Goal: Transaction & Acquisition: Purchase product/service

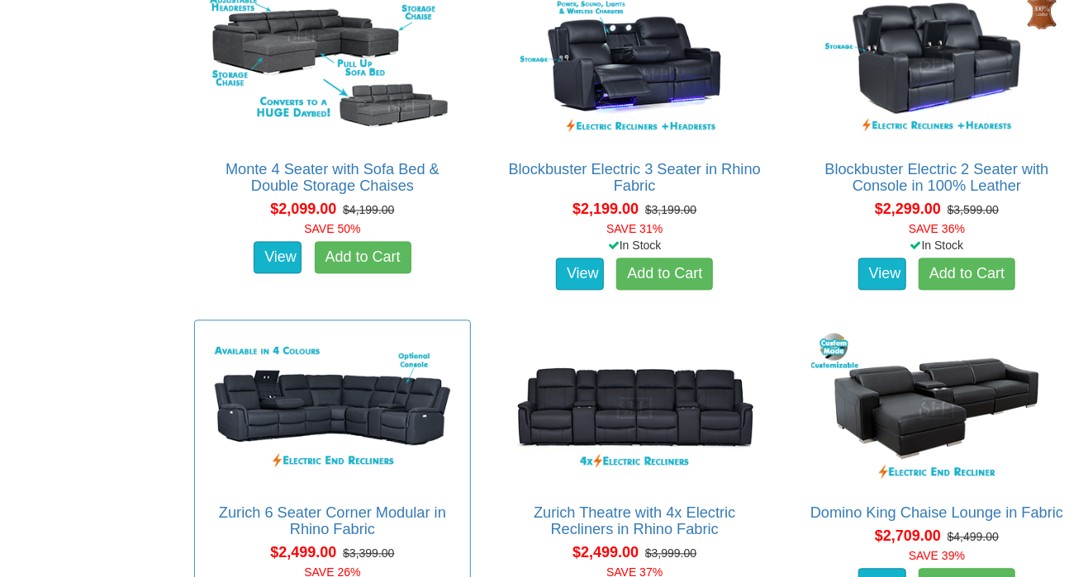
scroll to position [1376, 0]
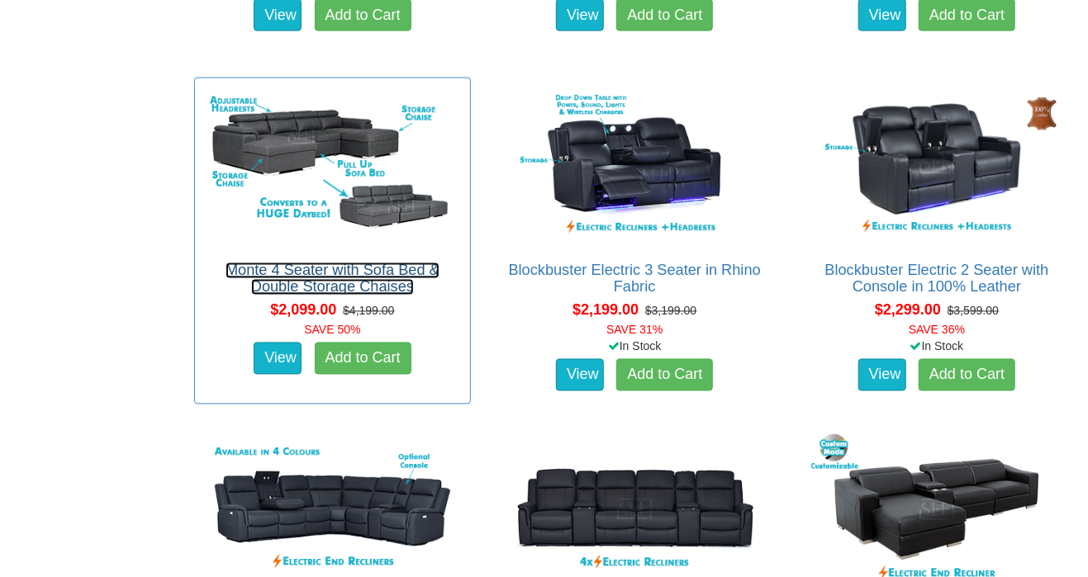
click at [357, 281] on link "Monte 4 Seater with Sofa Bed & Double Storage Chaises" at bounding box center [332, 279] width 214 height 33
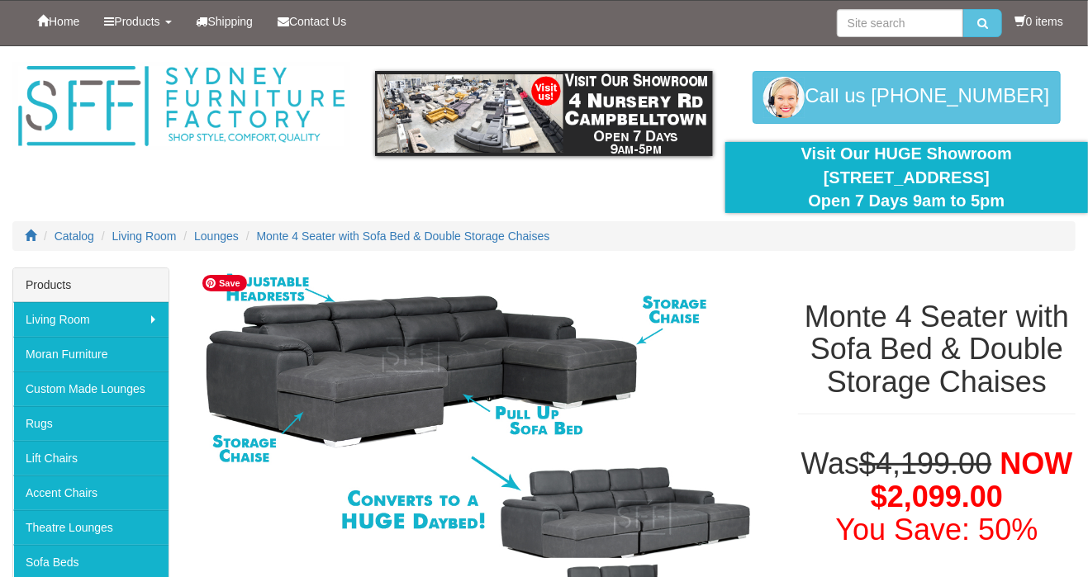
scroll to position [275, 0]
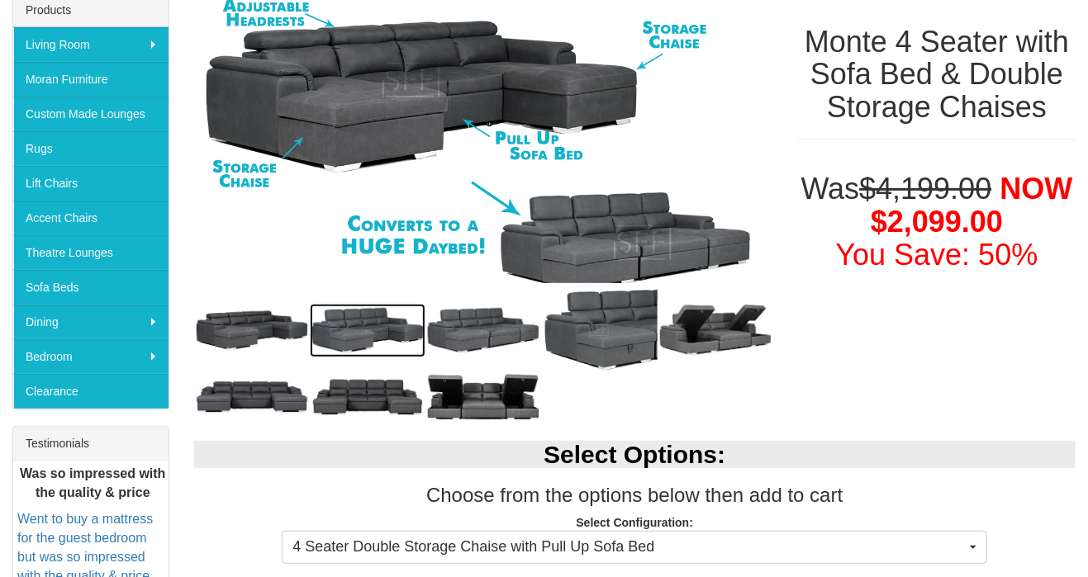
click at [358, 323] on img at bounding box center [368, 330] width 116 height 53
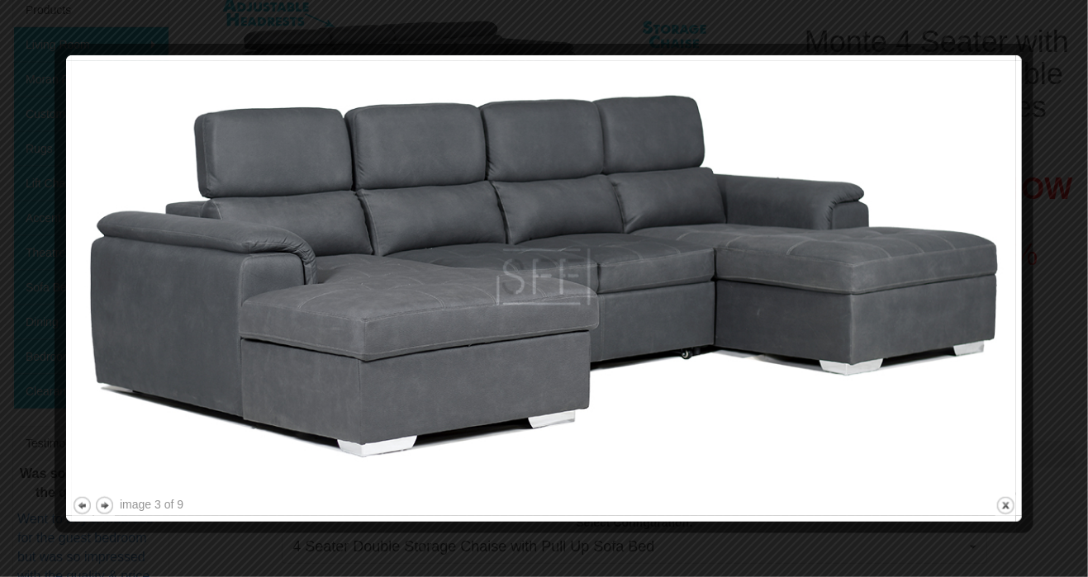
click at [997, 265] on img at bounding box center [544, 277] width 944 height 432
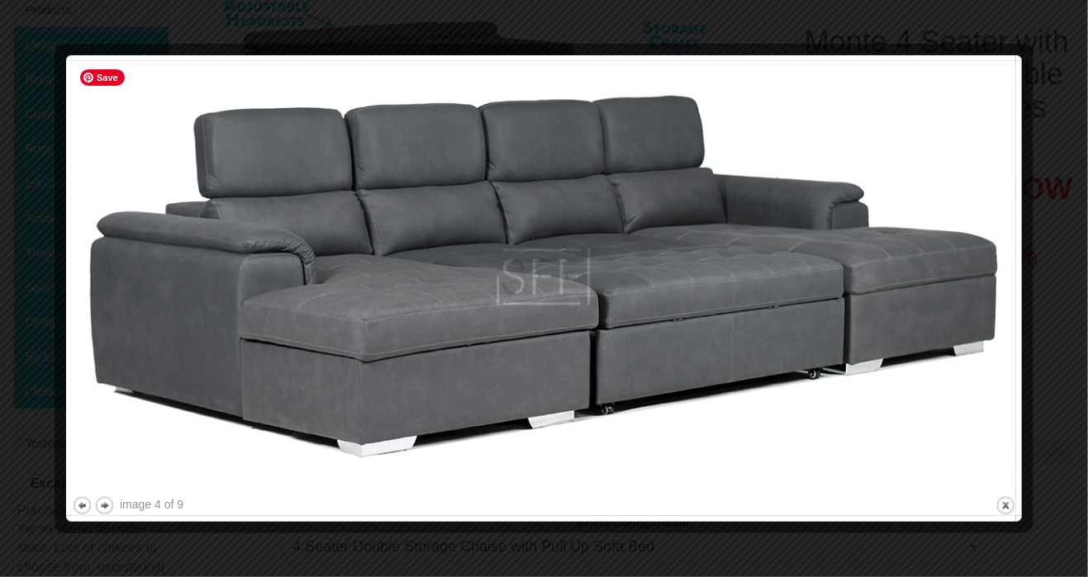
click at [978, 310] on img at bounding box center [544, 277] width 944 height 432
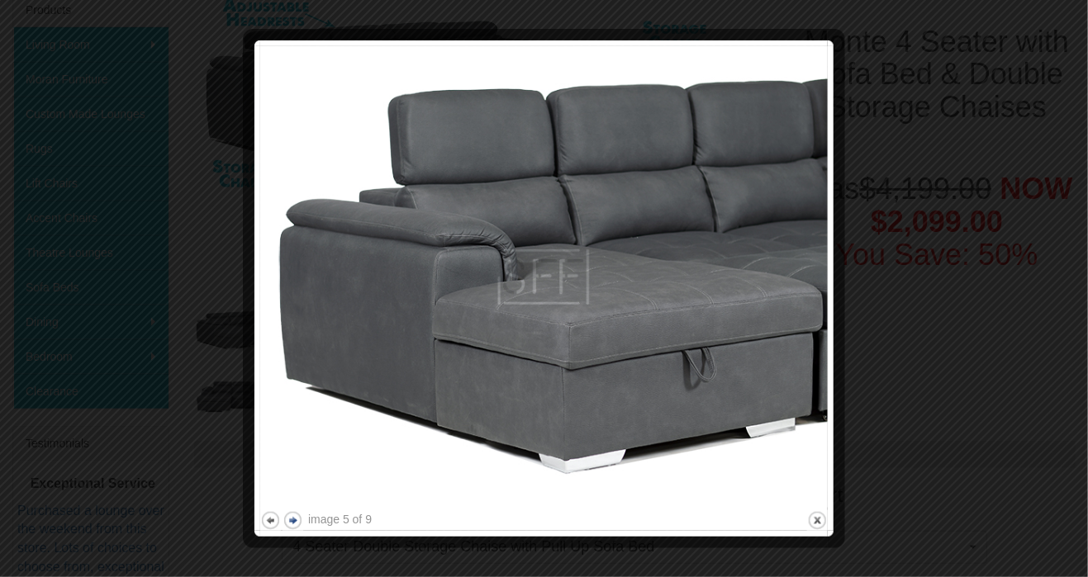
click at [291, 521] on button "next" at bounding box center [292, 520] width 21 height 21
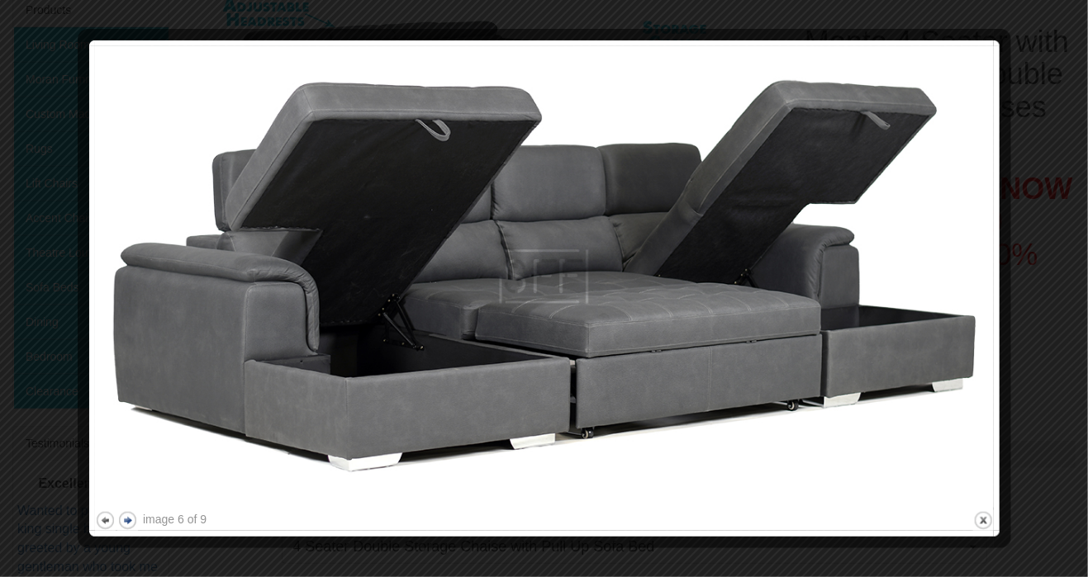
click at [291, 521] on div "image 6 of 9 previous next close" at bounding box center [544, 288] width 898 height 485
click at [135, 522] on button "next" at bounding box center [127, 520] width 21 height 21
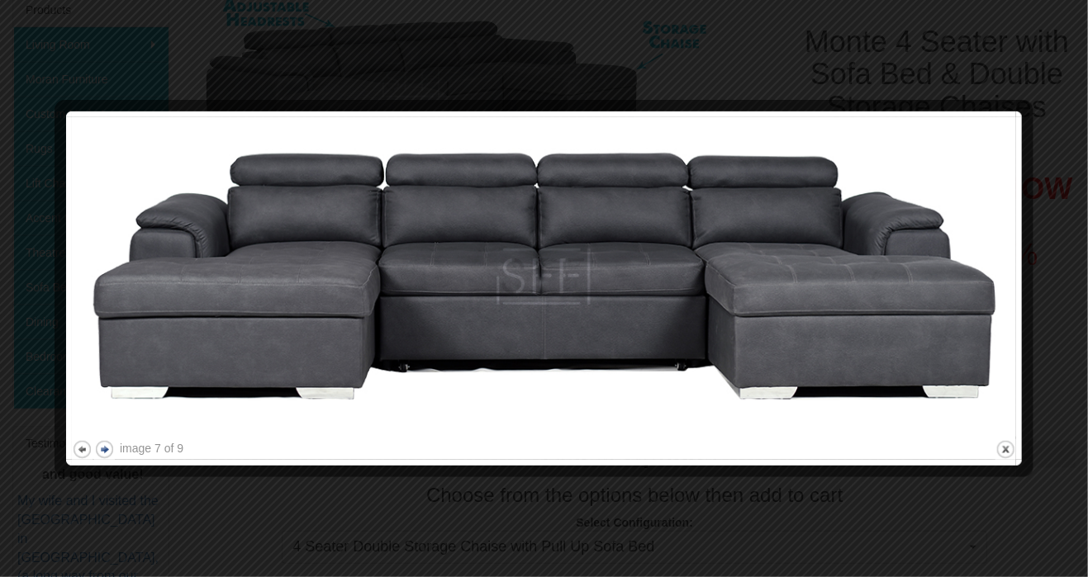
click at [103, 446] on button "next" at bounding box center [104, 449] width 21 height 21
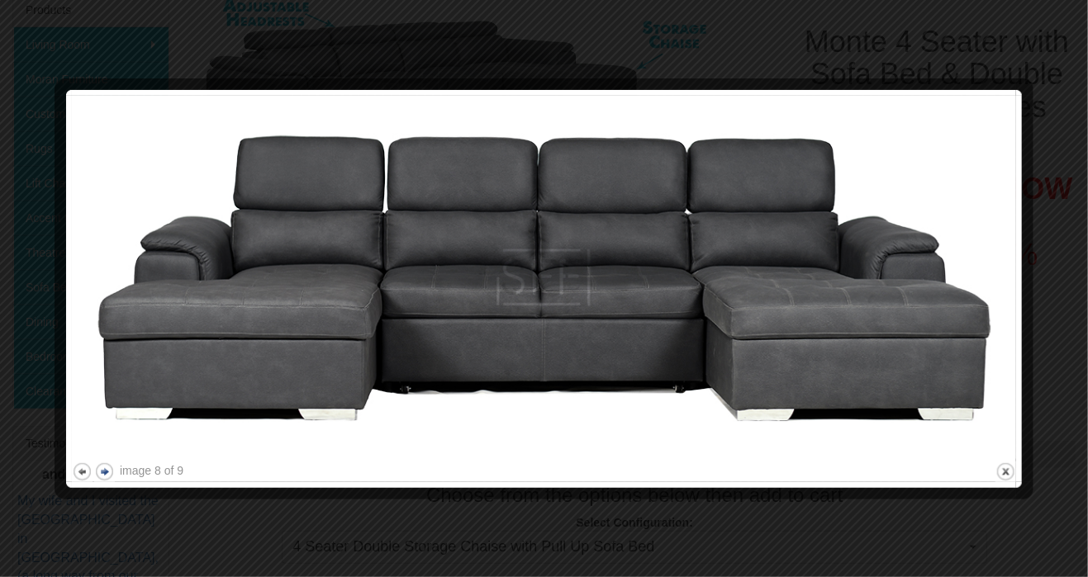
click at [103, 446] on img at bounding box center [544, 277] width 944 height 363
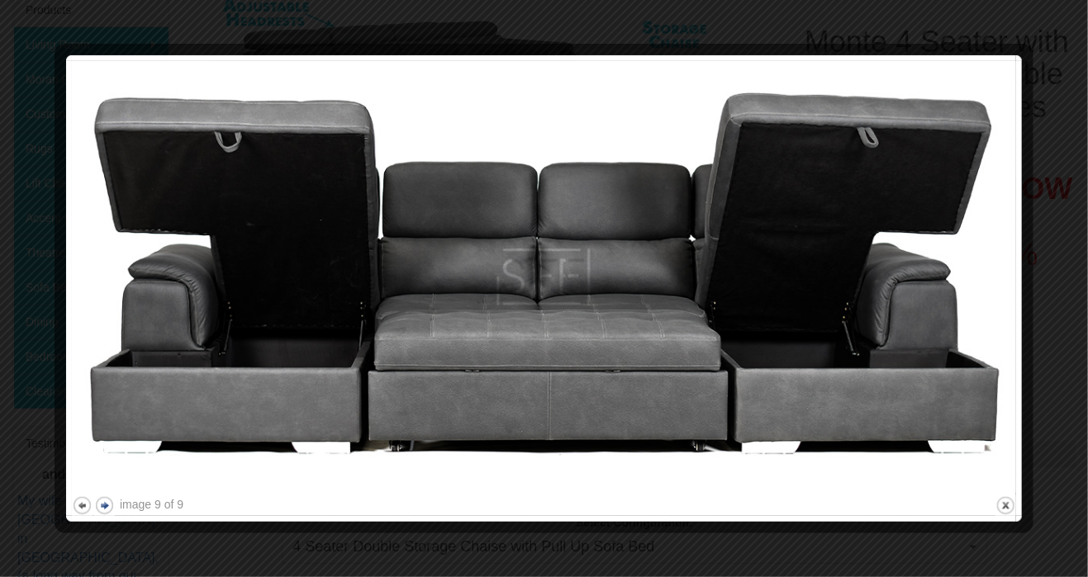
click at [103, 446] on img at bounding box center [544, 277] width 944 height 432
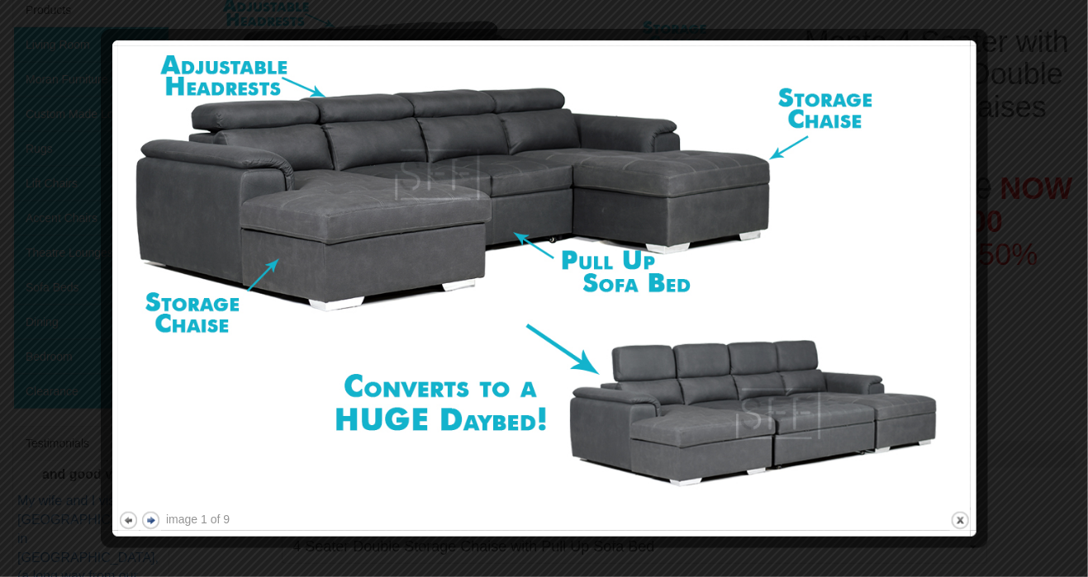
click at [103, 446] on div at bounding box center [109, 288] width 17 height 485
click at [1069, 212] on div at bounding box center [544, 288] width 1088 height 577
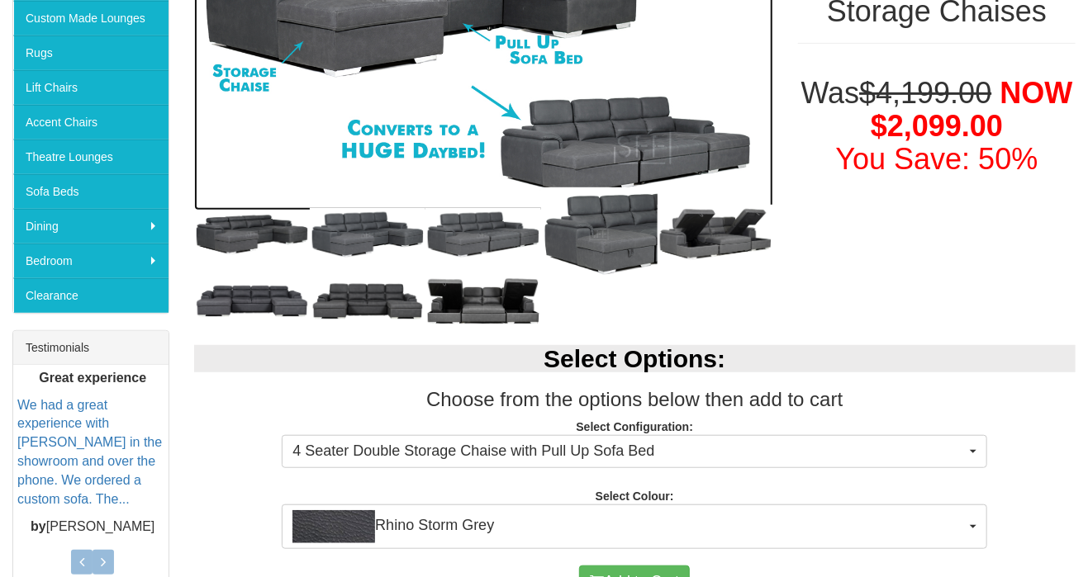
scroll to position [404, 0]
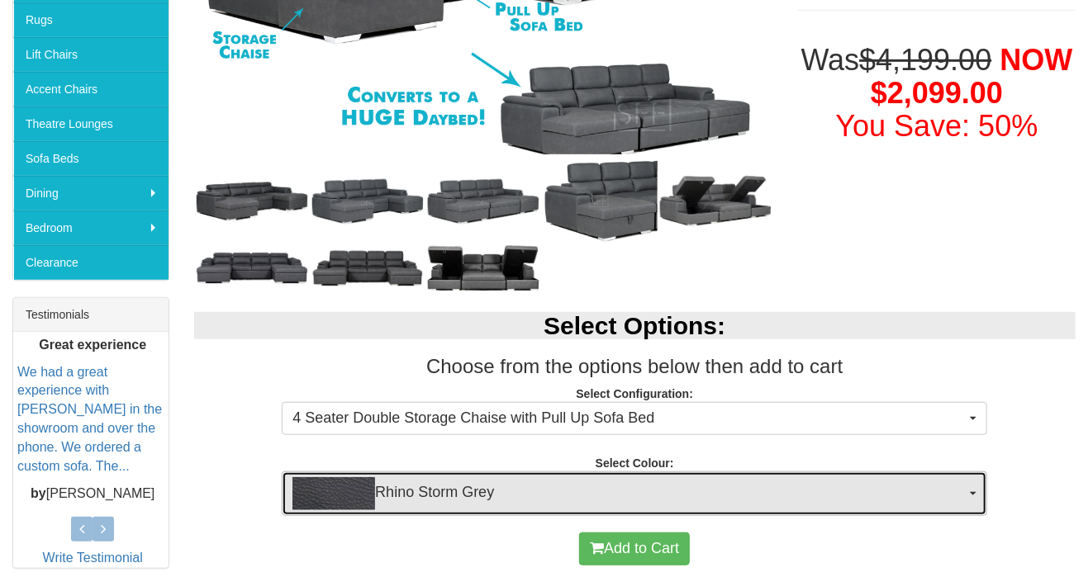
click at [689, 483] on span "Rhino Storm Grey" at bounding box center [628, 493] width 673 height 33
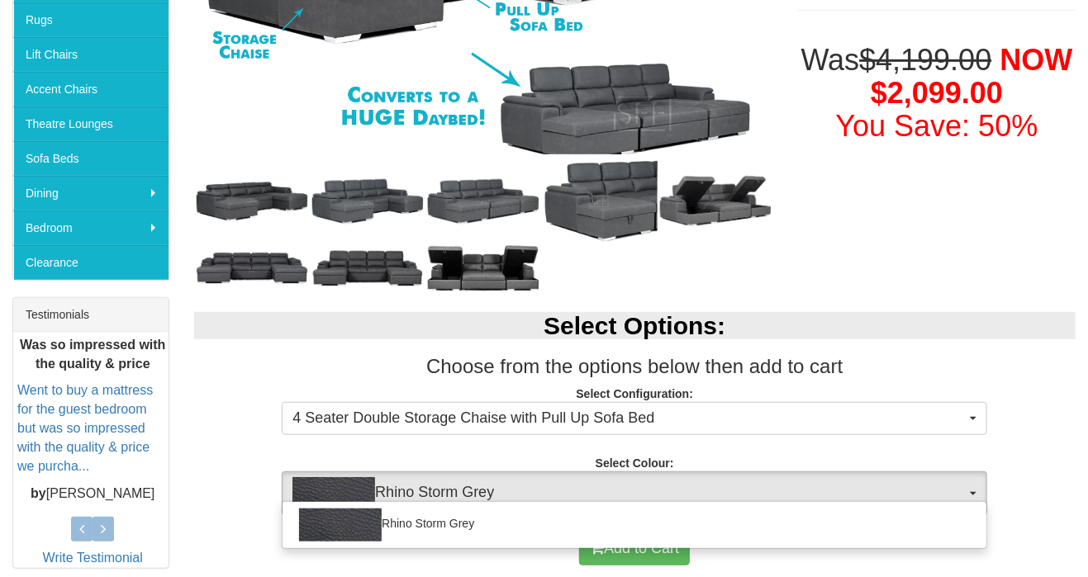
click at [1007, 413] on p "Select Configuration: 4 Seater Double Storage Chaise with Pull Up Sofa Bed 4 Se…" at bounding box center [635, 408] width 882 height 45
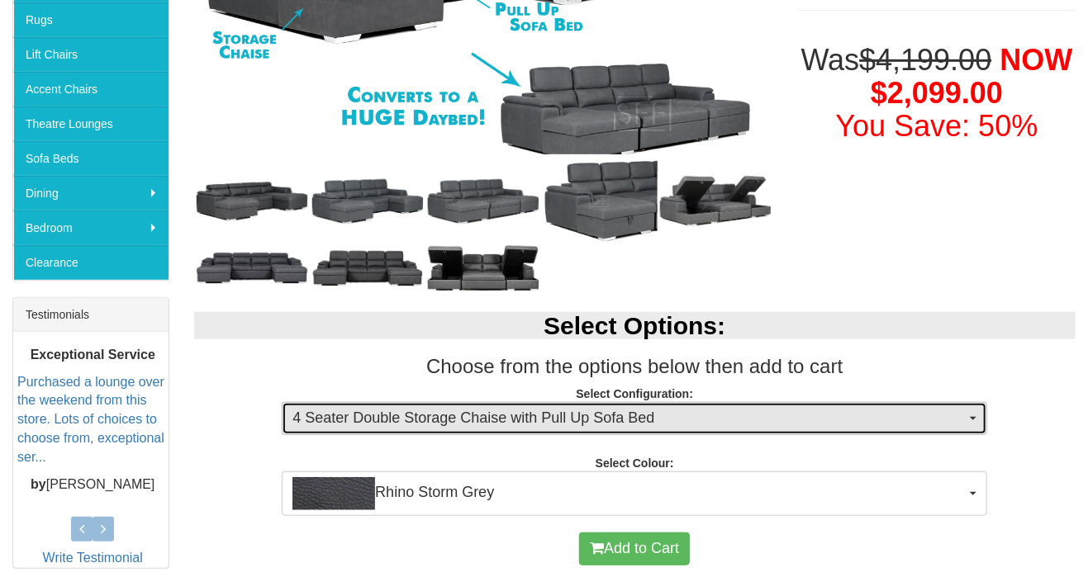
click at [865, 412] on span "4 Seater Double Storage Chaise with Pull Up Sofa Bed" at bounding box center [628, 418] width 673 height 21
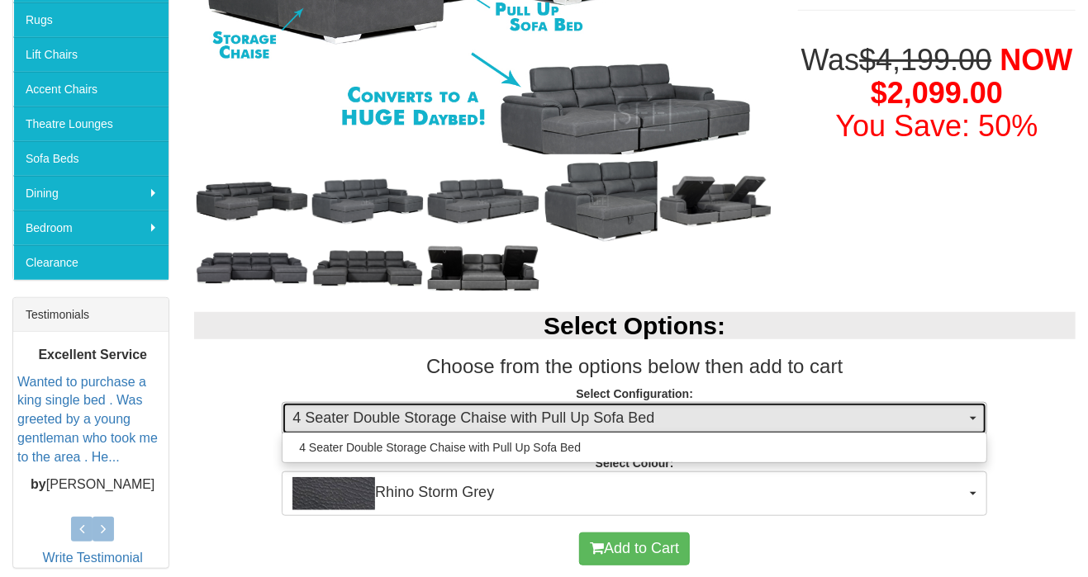
click at [863, 411] on span "4 Seater Double Storage Chaise with Pull Up Sofa Bed" at bounding box center [628, 418] width 673 height 21
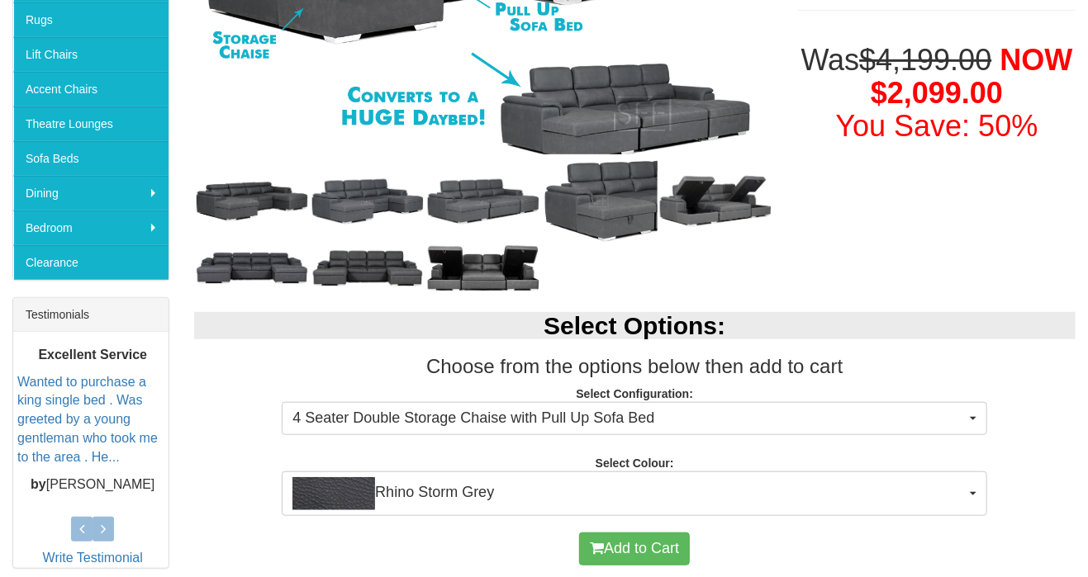
click at [1042, 410] on p "Select Configuration: 4 Seater Double Storage Chaise with Pull Up Sofa Bed 4 Se…" at bounding box center [635, 408] width 882 height 45
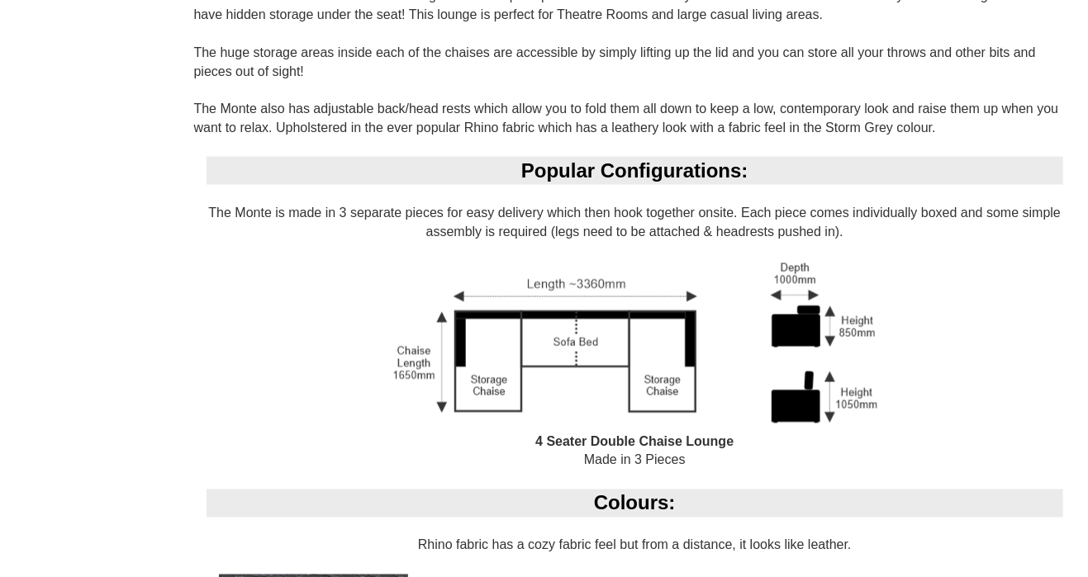
scroll to position [1093, 0]
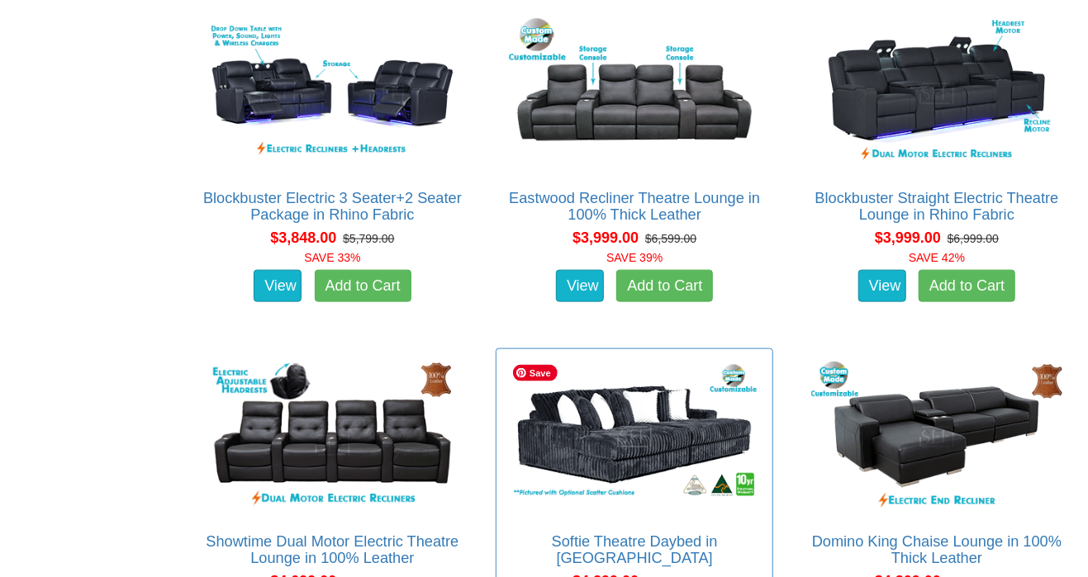
scroll to position [3991, 0]
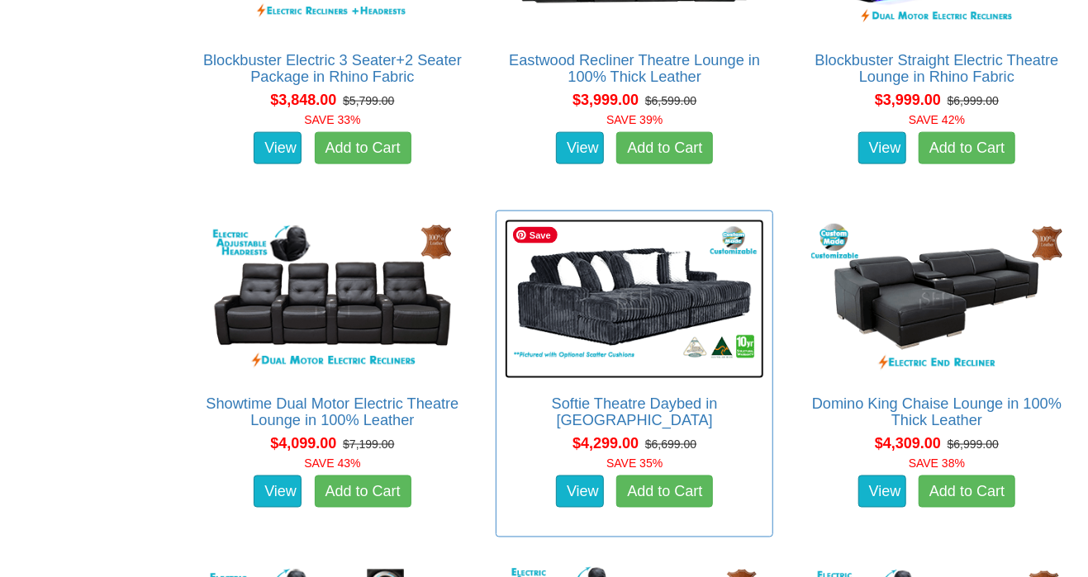
click at [667, 282] on img at bounding box center [634, 299] width 259 height 159
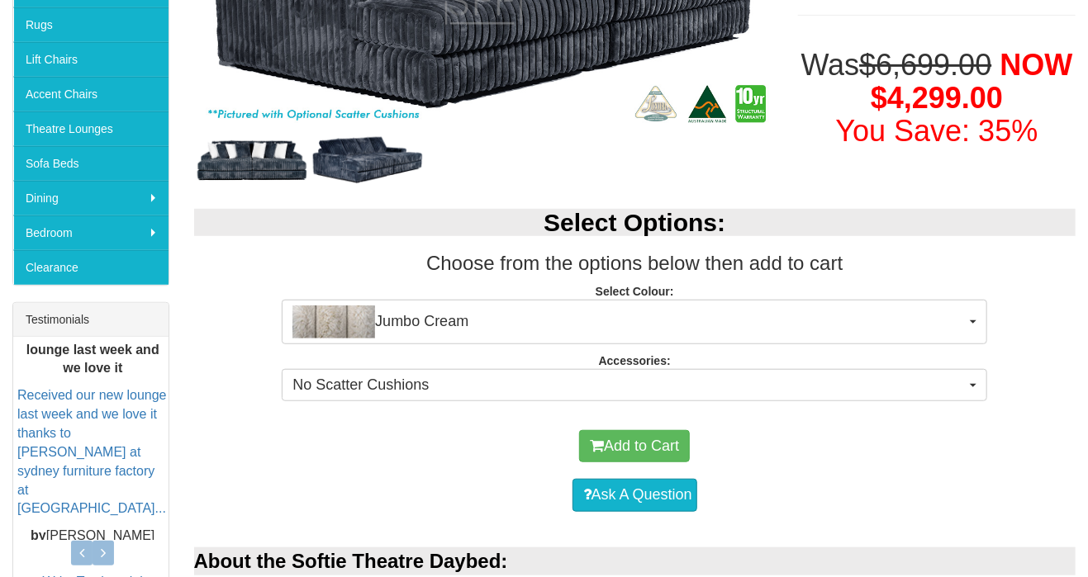
scroll to position [412, 0]
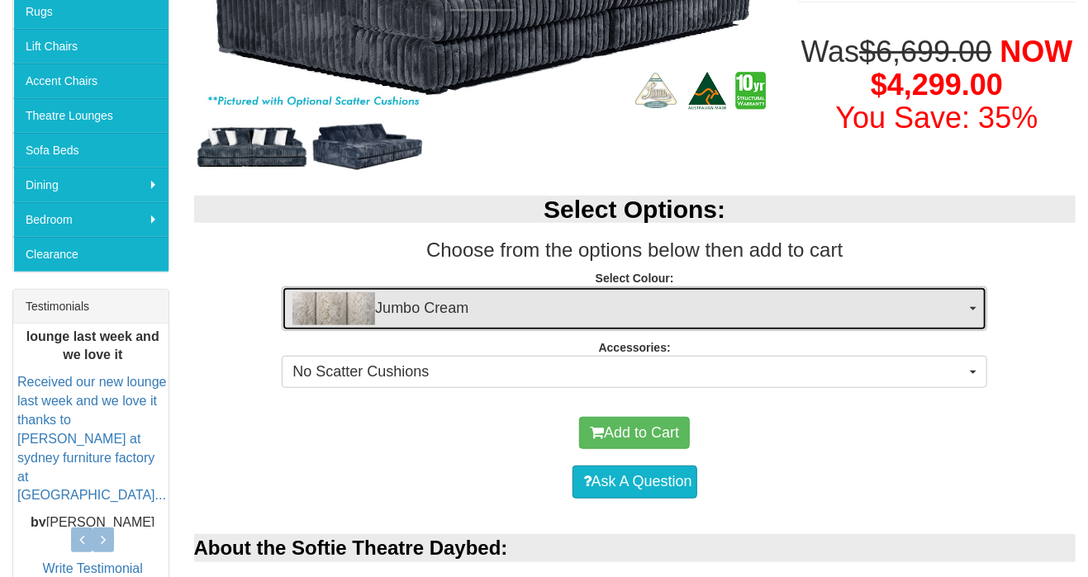
click at [647, 309] on span "Jumbo Cream" at bounding box center [628, 308] width 673 height 33
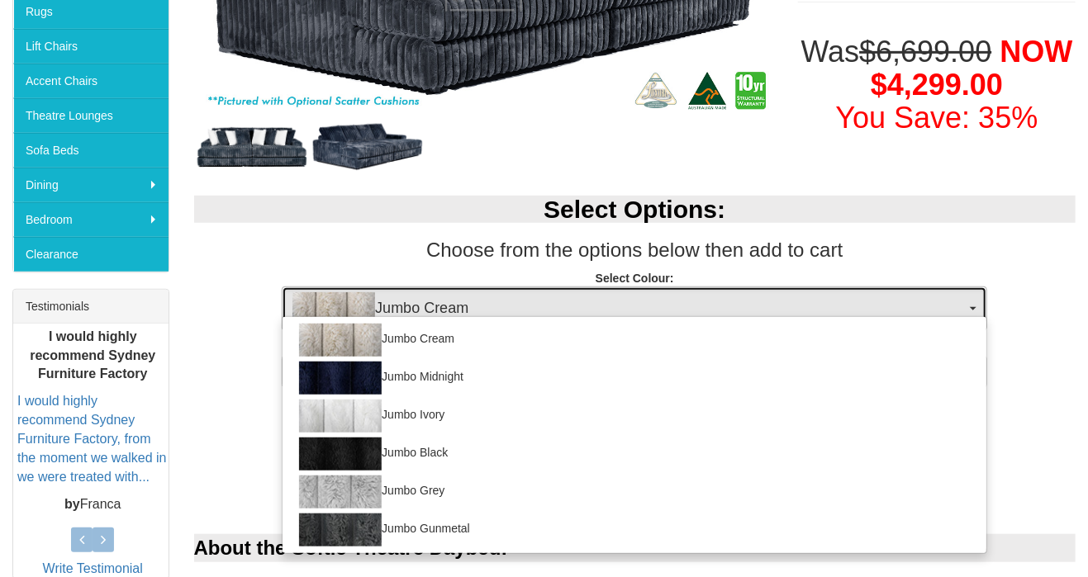
click at [647, 309] on span "Jumbo Cream" at bounding box center [628, 308] width 673 height 33
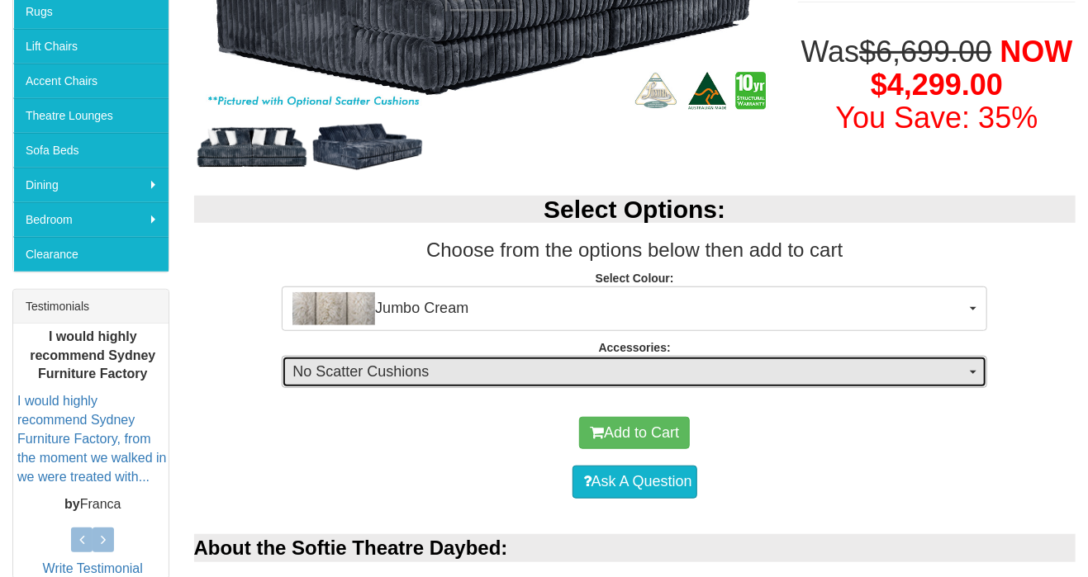
click at [649, 358] on button "No Scatter Cushions" at bounding box center [634, 372] width 705 height 33
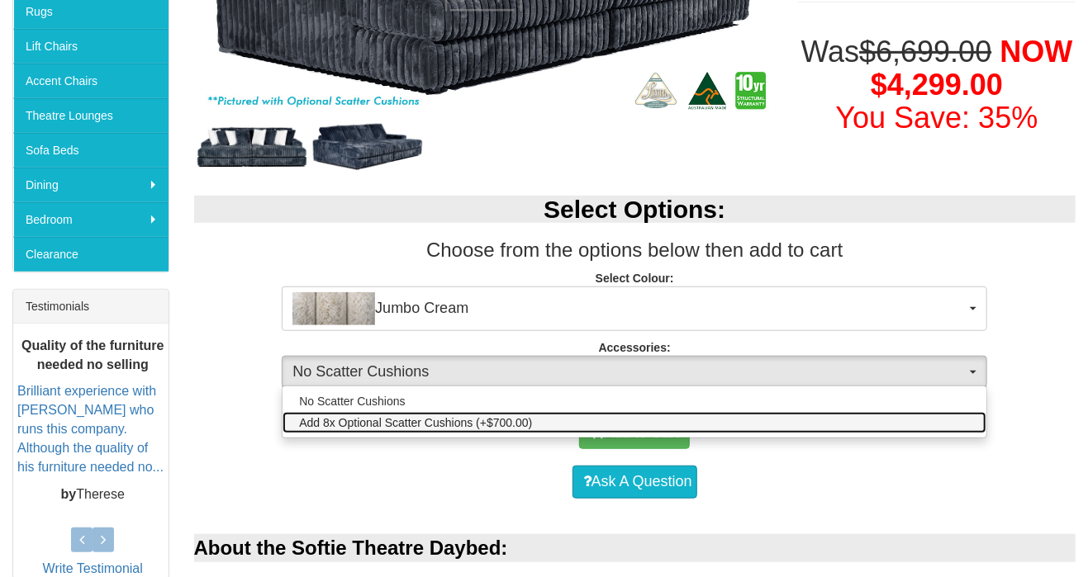
click at [378, 424] on span "Add 8x Optional Scatter Cushions (+$700.00)" at bounding box center [415, 423] width 233 height 17
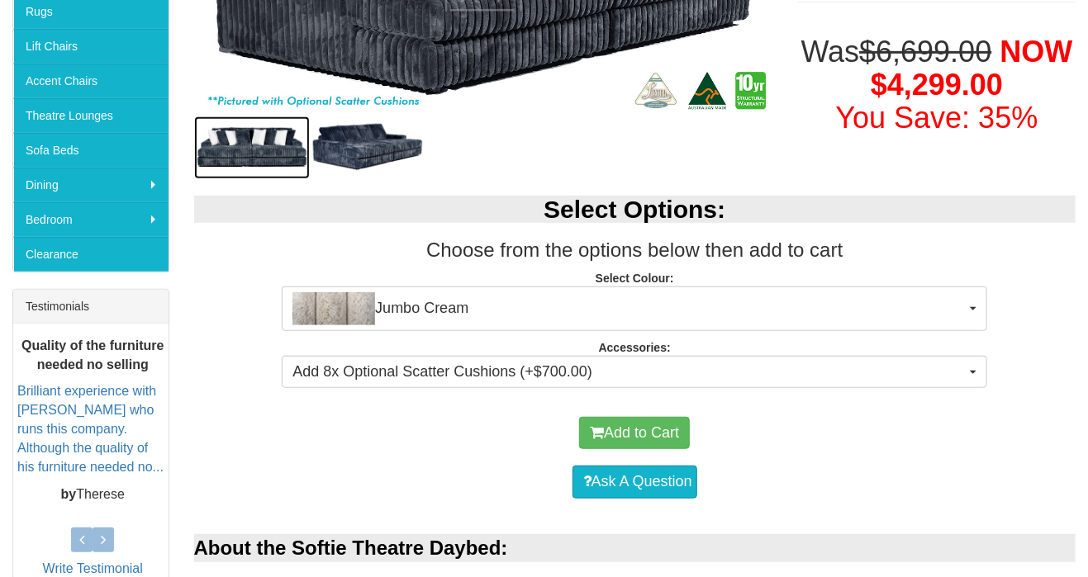
click at [239, 154] on img at bounding box center [252, 147] width 116 height 63
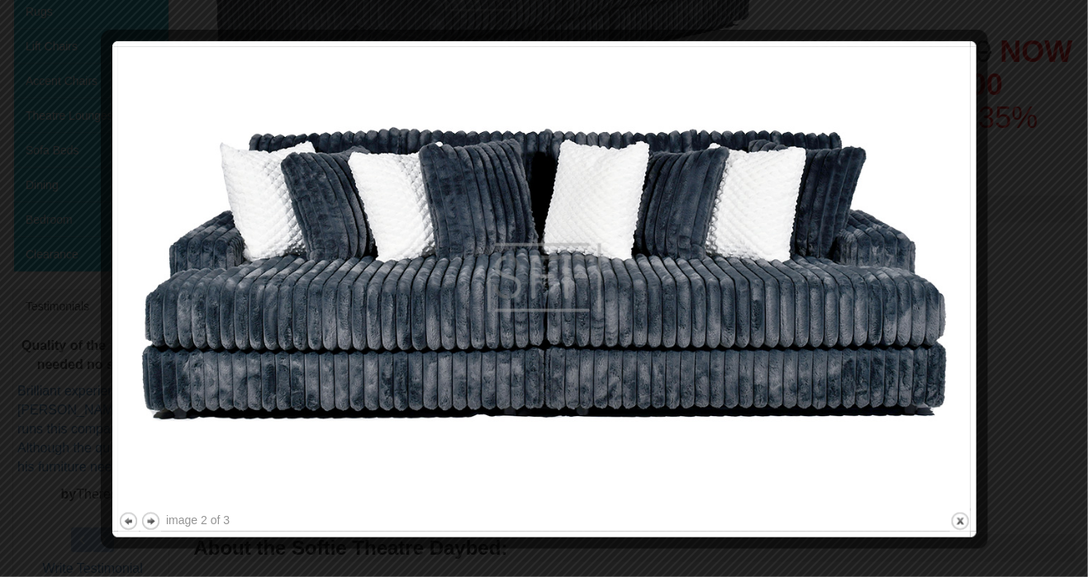
click at [1006, 320] on div at bounding box center [544, 288] width 1088 height 577
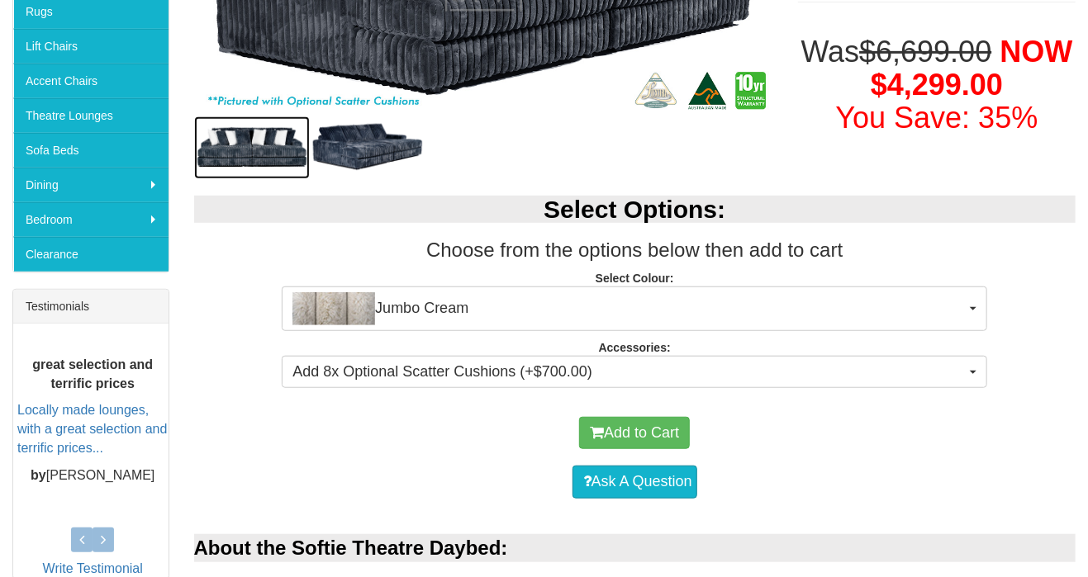
scroll to position [550, 0]
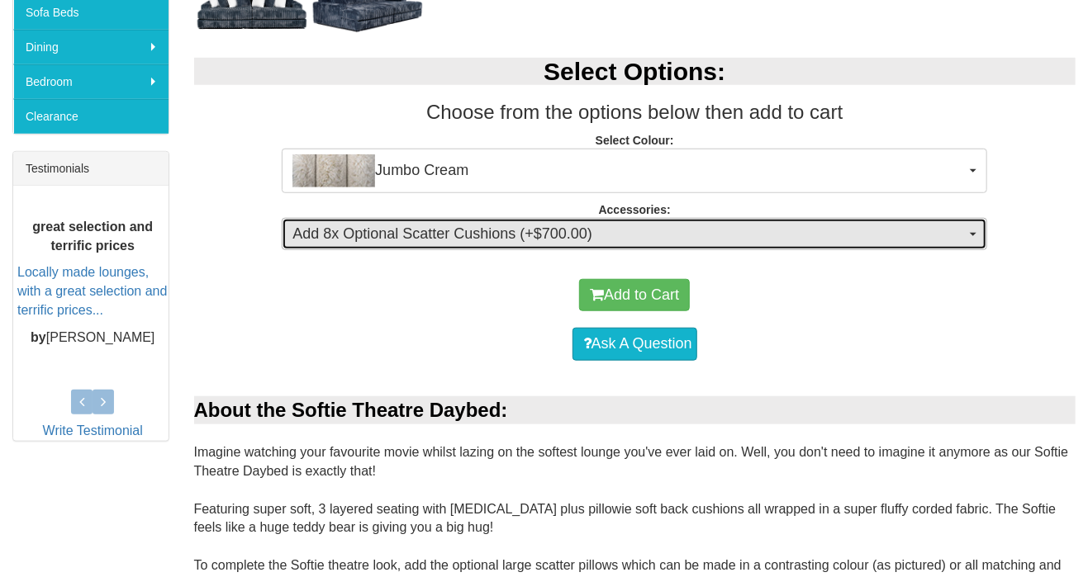
click at [480, 247] on button "Add 8x Optional Scatter Cushions (+$700.00)" at bounding box center [634, 234] width 705 height 33
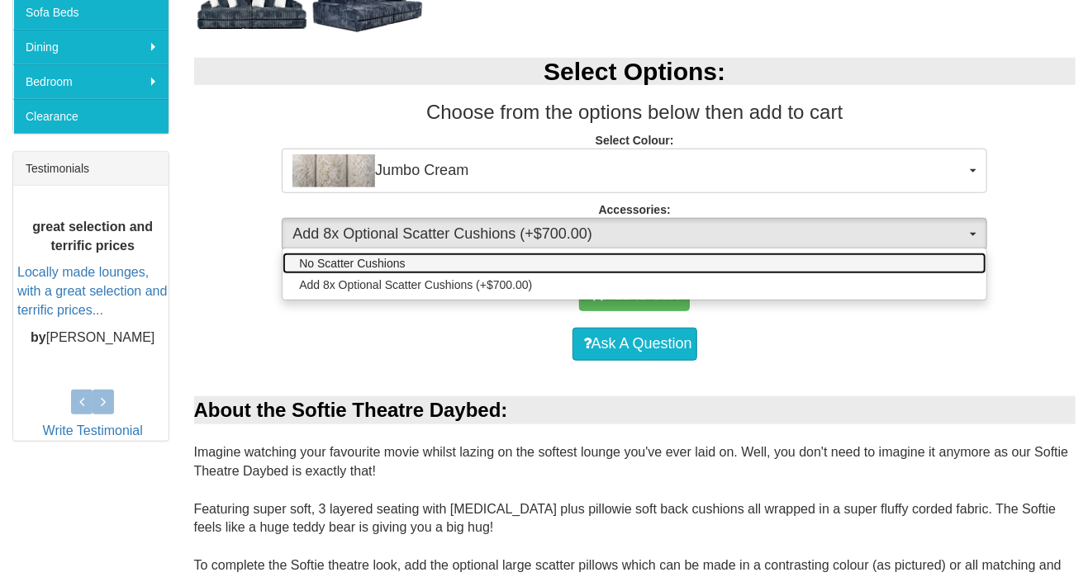
click at [424, 263] on link "No Scatter Cushions" at bounding box center [634, 263] width 704 height 21
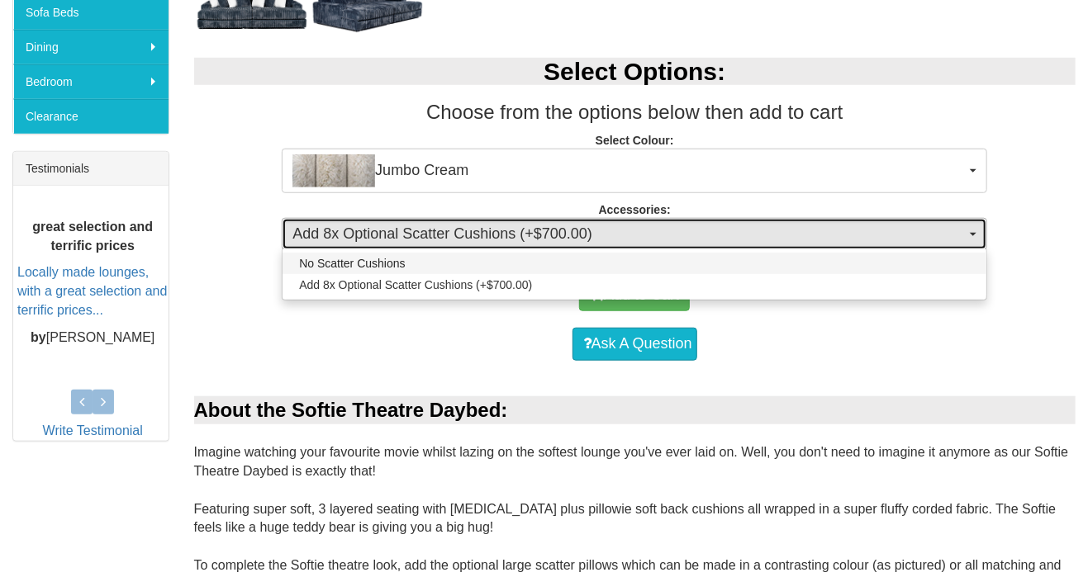
select select "317"
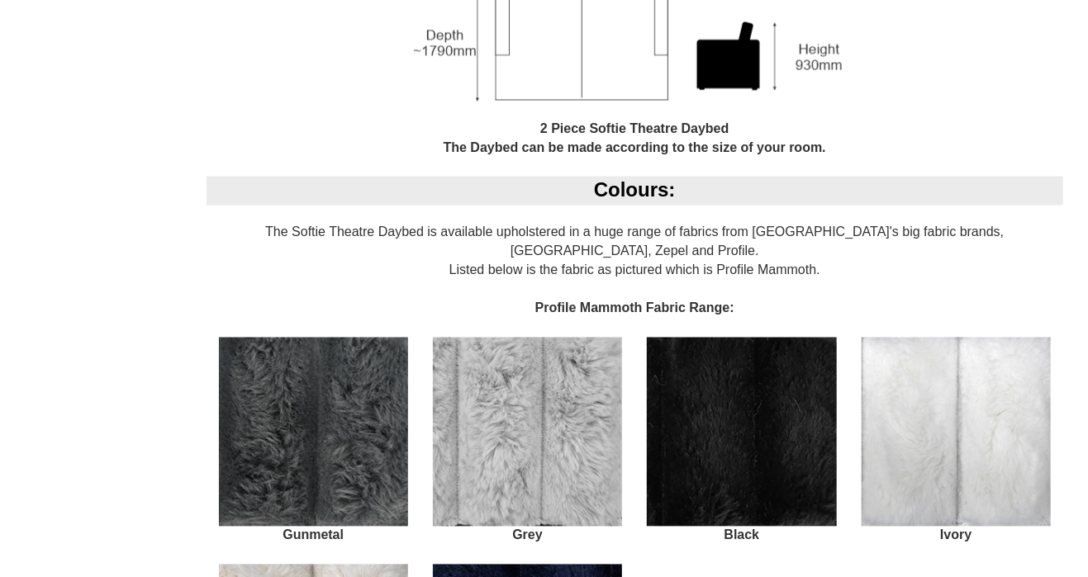
scroll to position [0, 0]
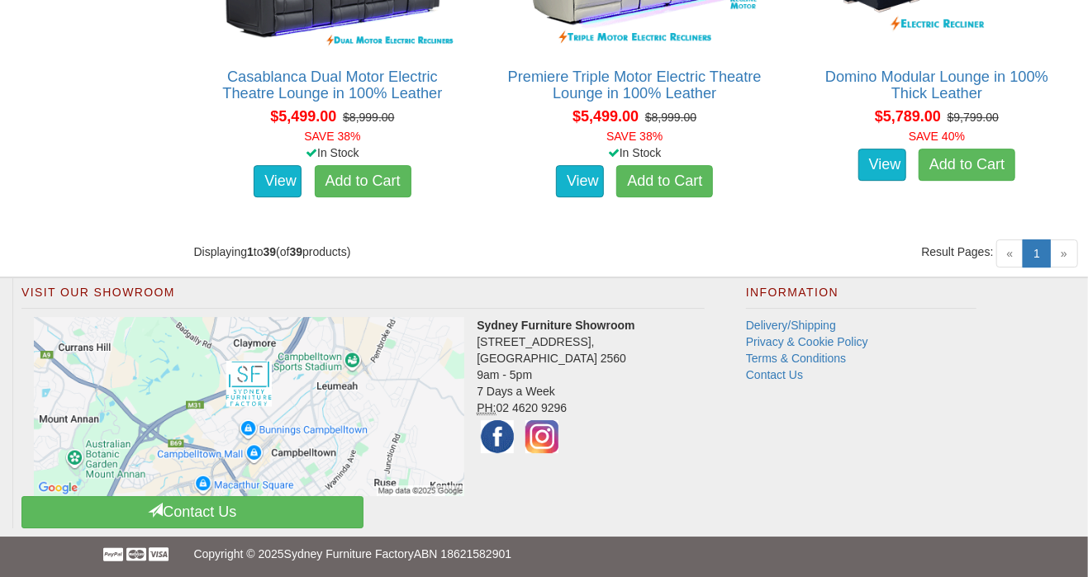
scroll to position [5074, 0]
